Goal: Obtain resource: Download file/media

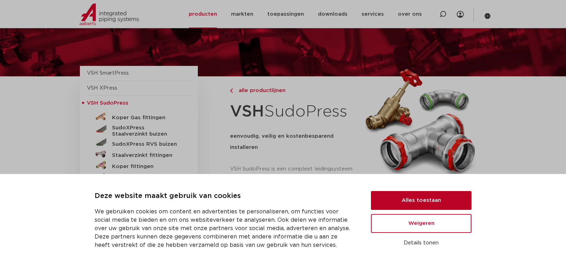
click at [437, 203] on button "Alles toestaan" at bounding box center [421, 200] width 100 height 19
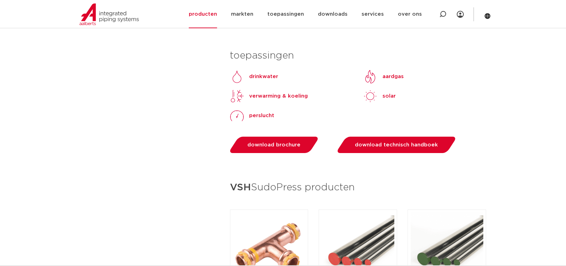
scroll to position [712, 0]
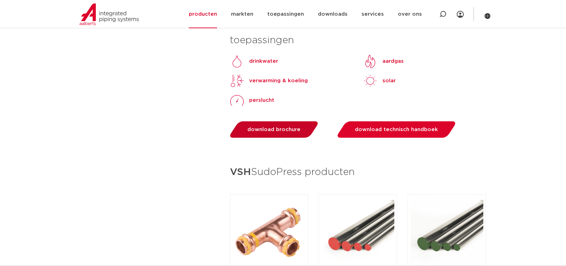
click at [290, 128] on span "download brochure" at bounding box center [273, 129] width 53 height 5
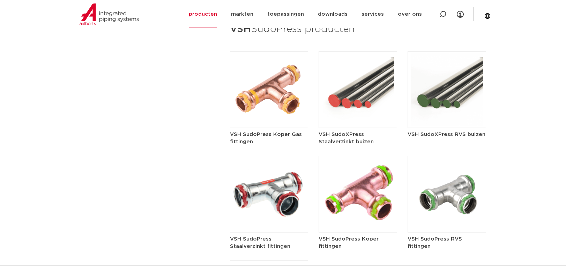
scroll to position [854, 0]
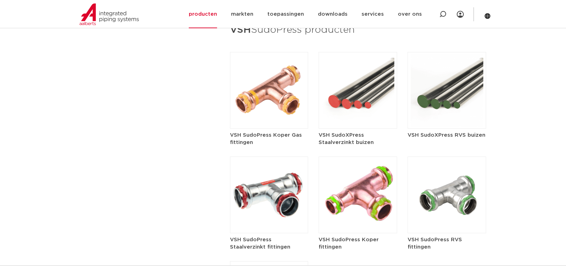
click at [275, 189] on img at bounding box center [269, 195] width 79 height 77
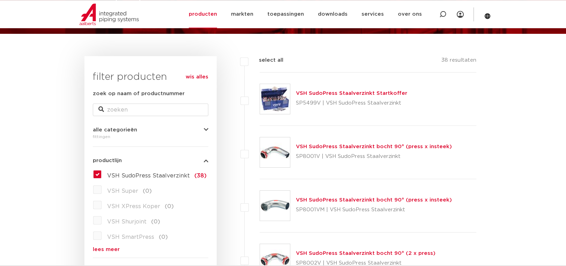
scroll to position [71, 0]
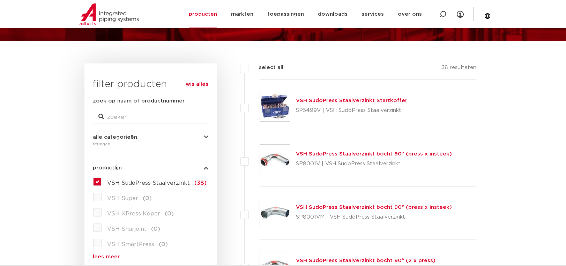
click at [341, 153] on link "VSH SudoPress Staalverzinkt bocht 90° (press x insteek)" at bounding box center [374, 153] width 156 height 5
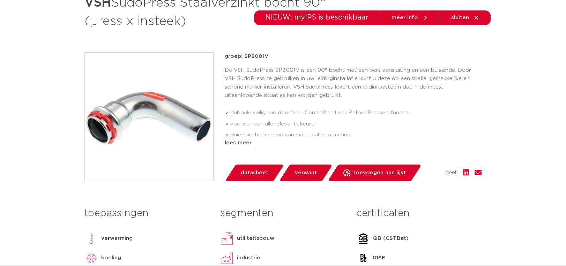
scroll to position [142, 0]
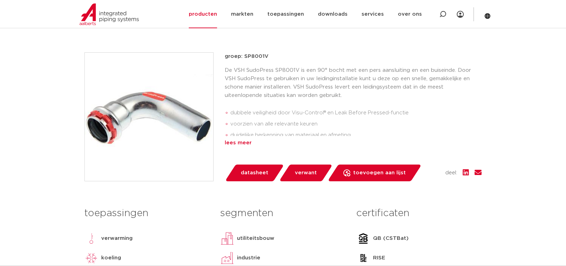
click at [237, 143] on div "lees meer" at bounding box center [353, 143] width 257 height 8
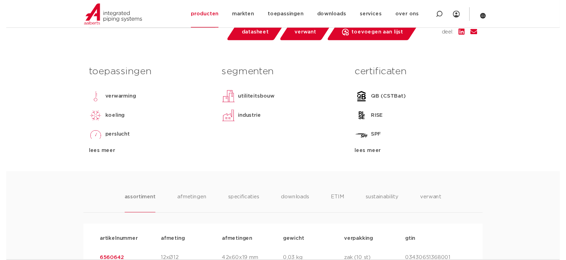
scroll to position [249, 0]
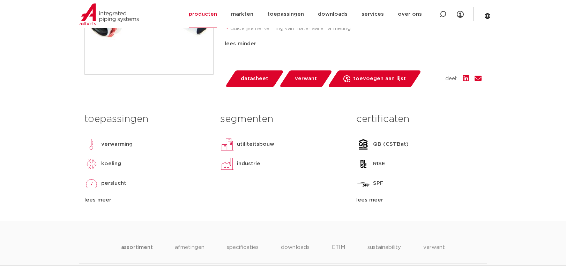
click at [262, 81] on span "datasheet" at bounding box center [255, 78] width 28 height 11
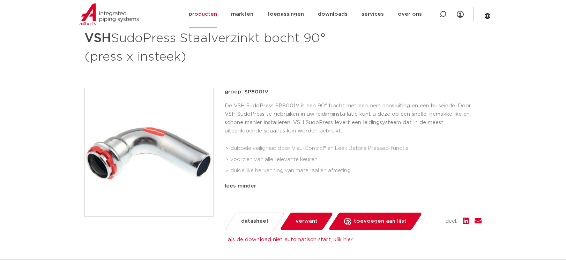
scroll to position [0, 0]
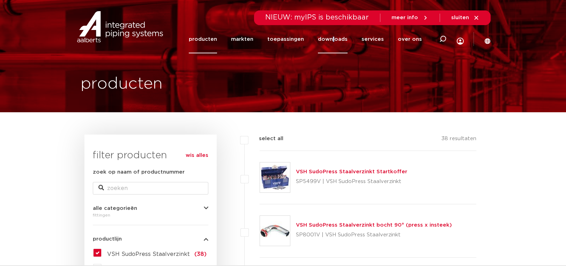
click at [337, 40] on link "downloads" at bounding box center [333, 39] width 30 height 28
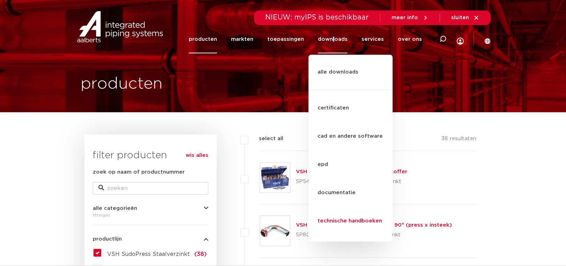
click at [326, 207] on link "technische handboeken" at bounding box center [350, 221] width 84 height 28
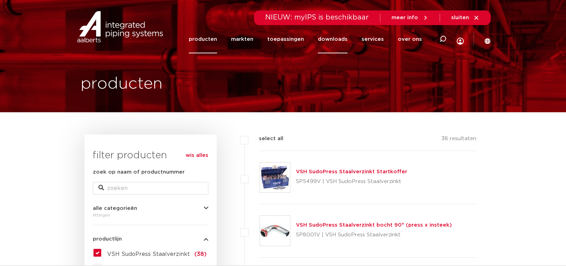
click at [336, 39] on link "downloads" at bounding box center [333, 39] width 30 height 28
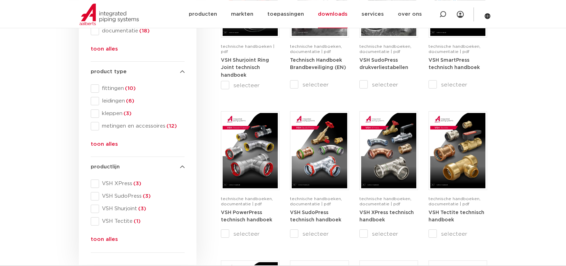
scroll to position [214, 0]
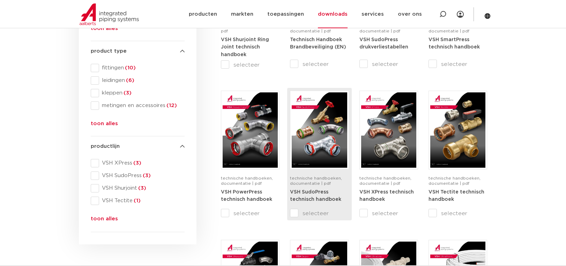
click at [321, 197] on strong "VSH SudoPress technisch handboek" at bounding box center [315, 196] width 51 height 13
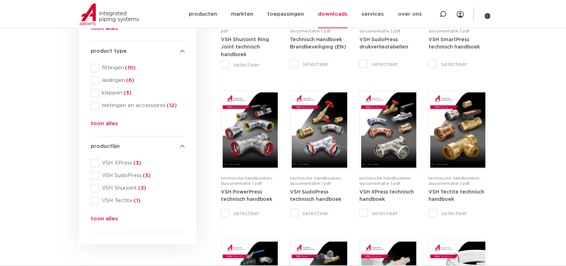
click at [44, 109] on section "search downloads by name or type search Search content Clear filters filters wi…" at bounding box center [283, 221] width 566 height 644
click at [28, 91] on section "search downloads by name or type search Search content Clear filters filters wi…" at bounding box center [283, 221] width 566 height 644
